Goal: Transaction & Acquisition: Obtain resource

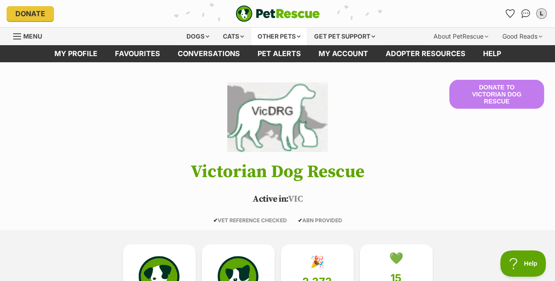
click at [278, 33] on div "Other pets" at bounding box center [279, 37] width 55 height 18
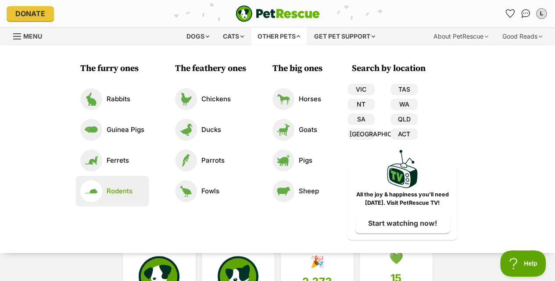
click at [113, 187] on p "Rodents" at bounding box center [120, 192] width 26 height 10
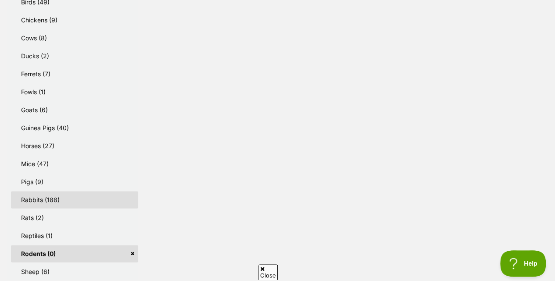
scroll to position [487, 0]
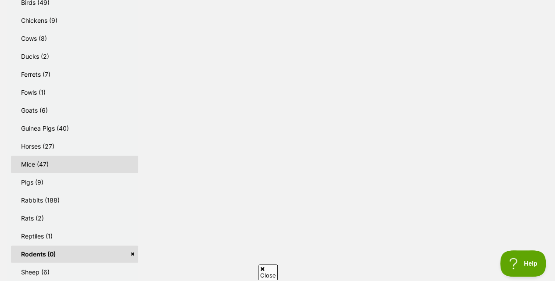
click at [47, 167] on link "Mice (47)" at bounding box center [74, 164] width 127 height 17
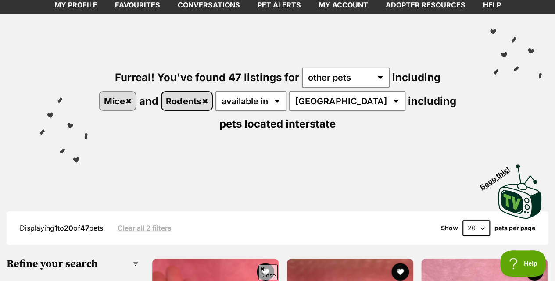
click at [212, 104] on link "Rodents" at bounding box center [187, 101] width 50 height 18
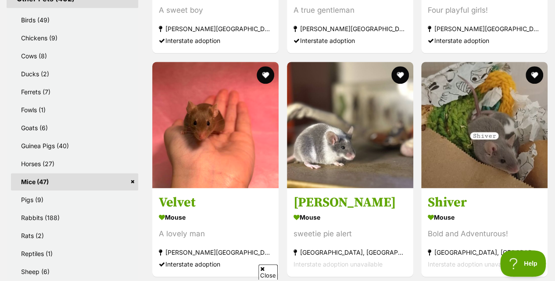
scroll to position [483, 0]
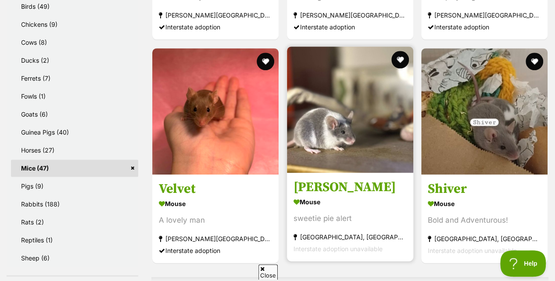
click at [333, 201] on strong "Mouse" at bounding box center [350, 202] width 113 height 13
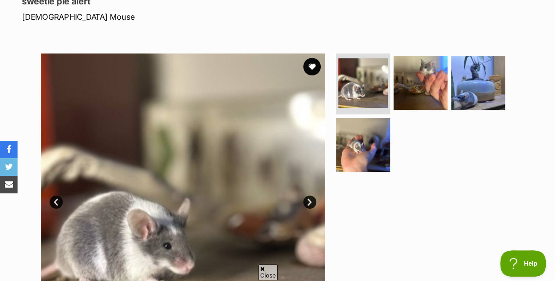
scroll to position [129, 0]
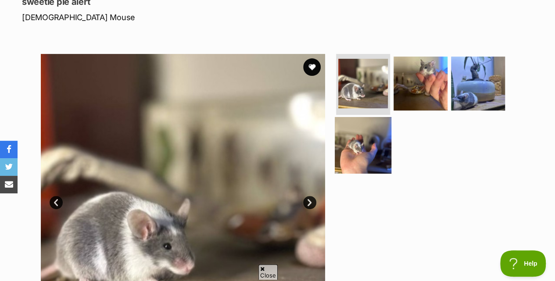
click at [362, 157] on img at bounding box center [363, 145] width 57 height 57
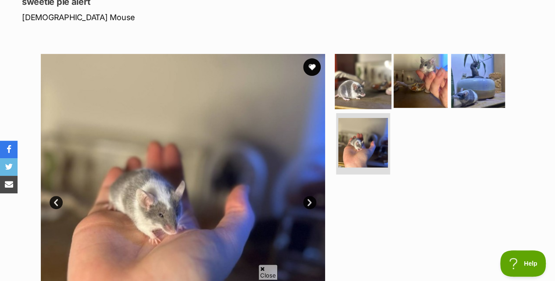
click at [356, 92] on img at bounding box center [363, 80] width 57 height 57
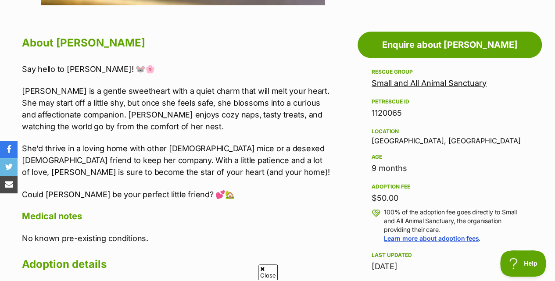
scroll to position [458, 0]
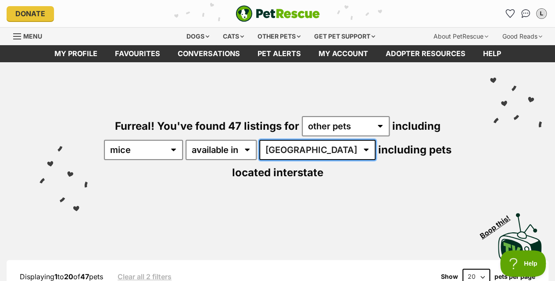
click at [318, 157] on select "[GEOGRAPHIC_DATA] [GEOGRAPHIC_DATA] [GEOGRAPHIC_DATA] QLD [GEOGRAPHIC_DATA]" at bounding box center [317, 150] width 116 height 20
select select "VIC"
click at [266, 140] on select "[GEOGRAPHIC_DATA] [GEOGRAPHIC_DATA] [GEOGRAPHIC_DATA] QLD [GEOGRAPHIC_DATA]" at bounding box center [317, 150] width 116 height 20
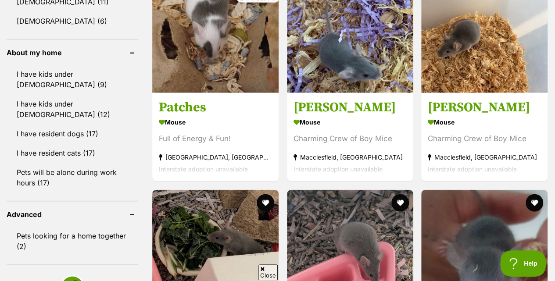
scroll to position [955, 0]
